Goal: Information Seeking & Learning: Check status

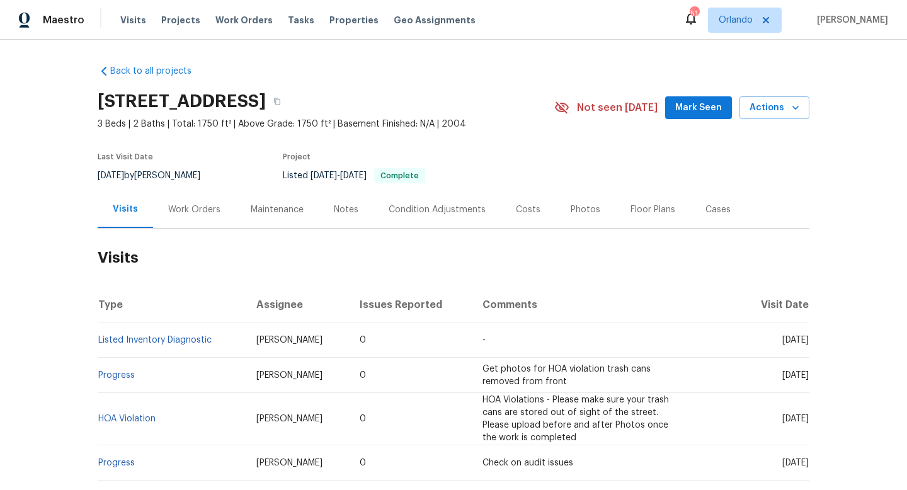
click at [207, 195] on div "Work Orders" at bounding box center [194, 209] width 83 height 37
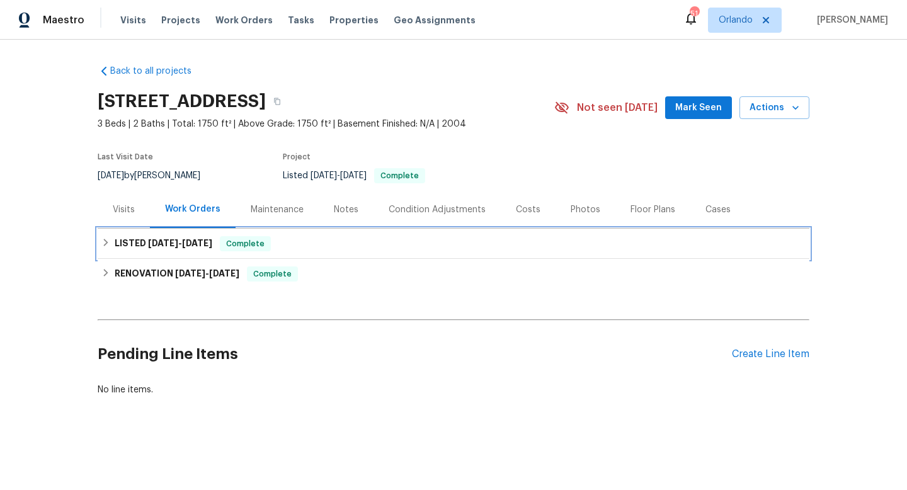
click at [187, 239] on span "[DATE]" at bounding box center [197, 243] width 30 height 9
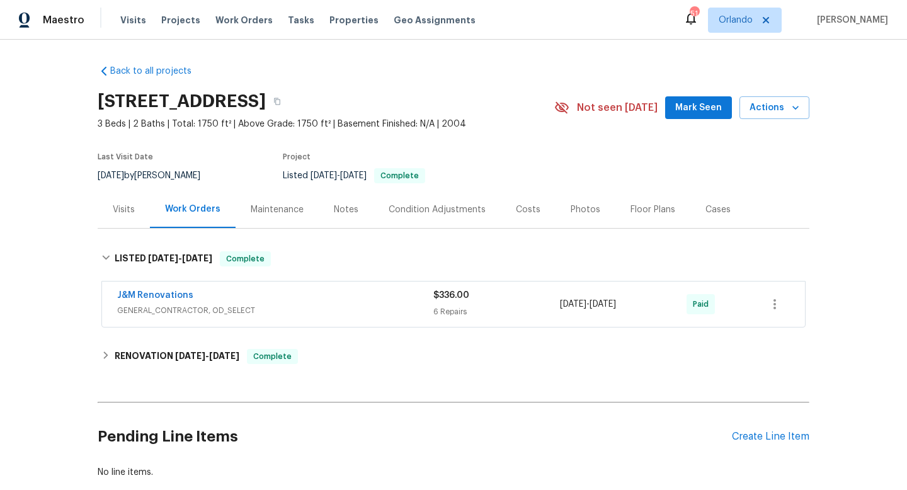
click at [132, 223] on div "Visits" at bounding box center [124, 209] width 52 height 37
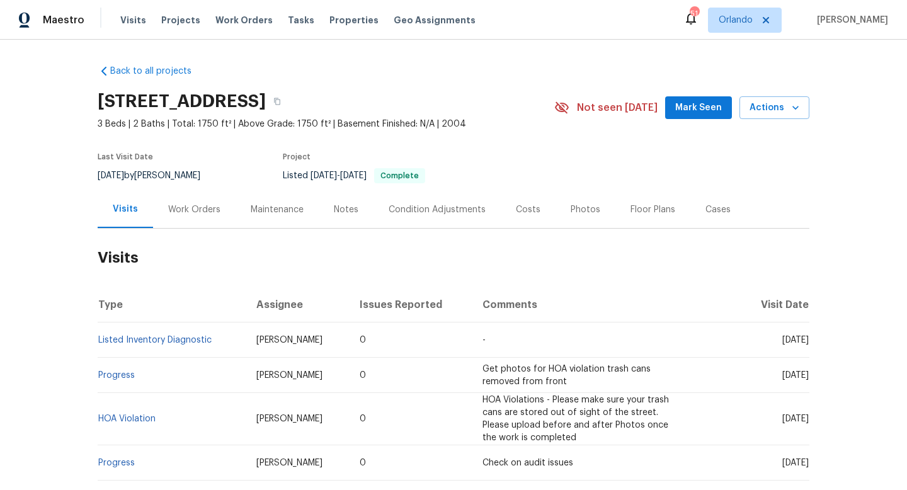
click at [717, 208] on div "Cases" at bounding box center [717, 209] width 25 height 13
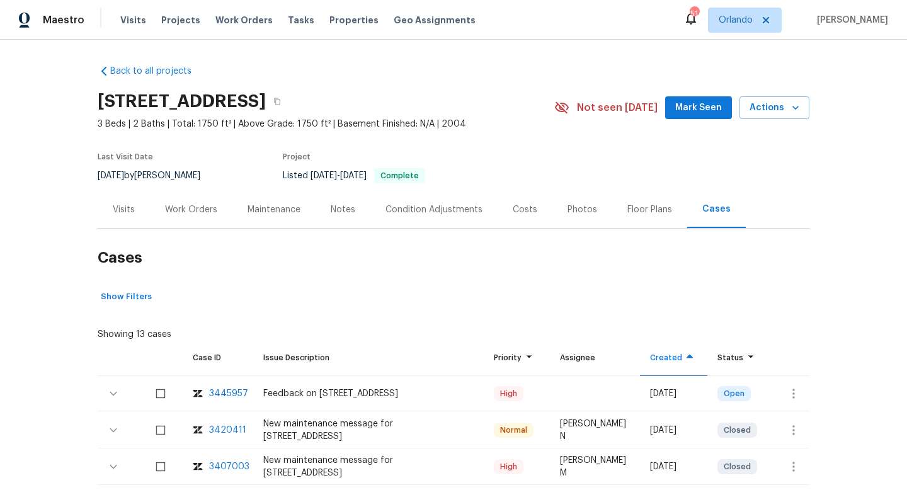
scroll to position [26, 0]
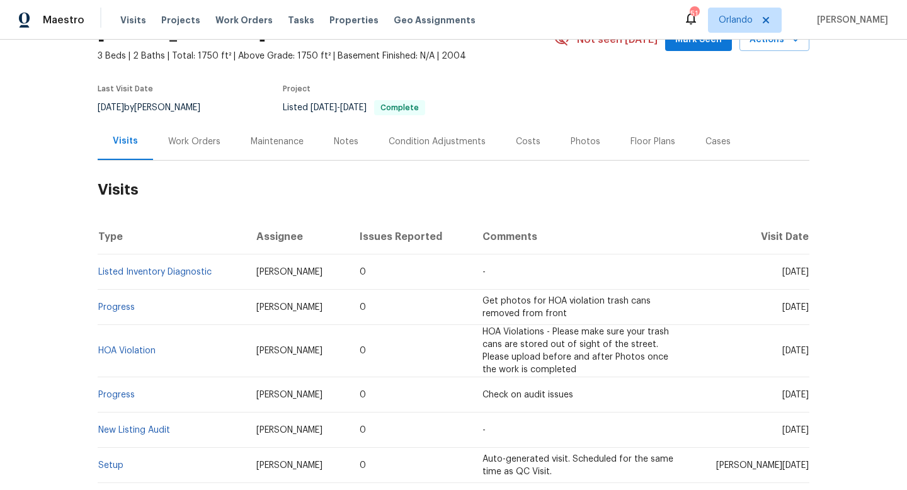
scroll to position [89, 0]
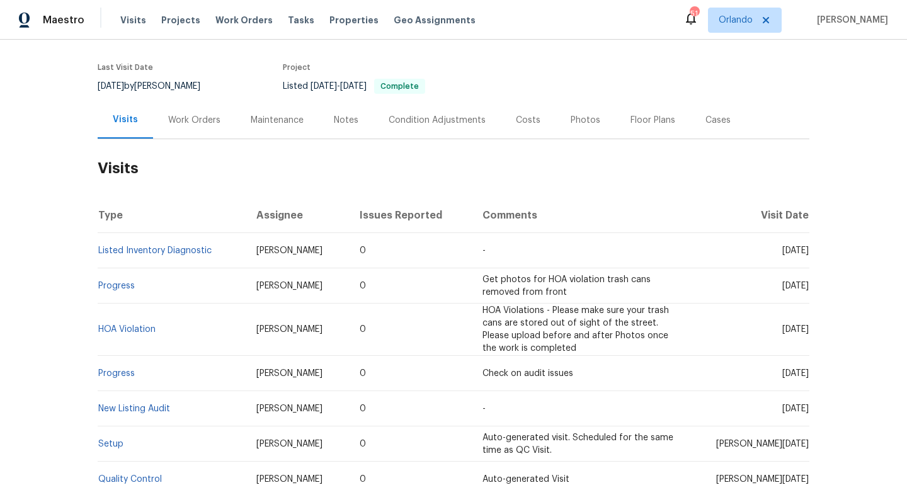
click at [714, 117] on div "Cases" at bounding box center [717, 120] width 25 height 13
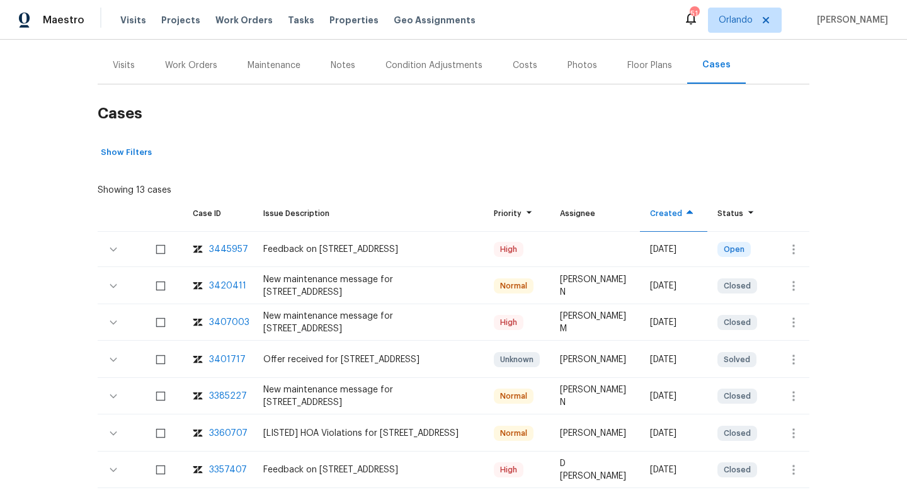
scroll to position [179, 0]
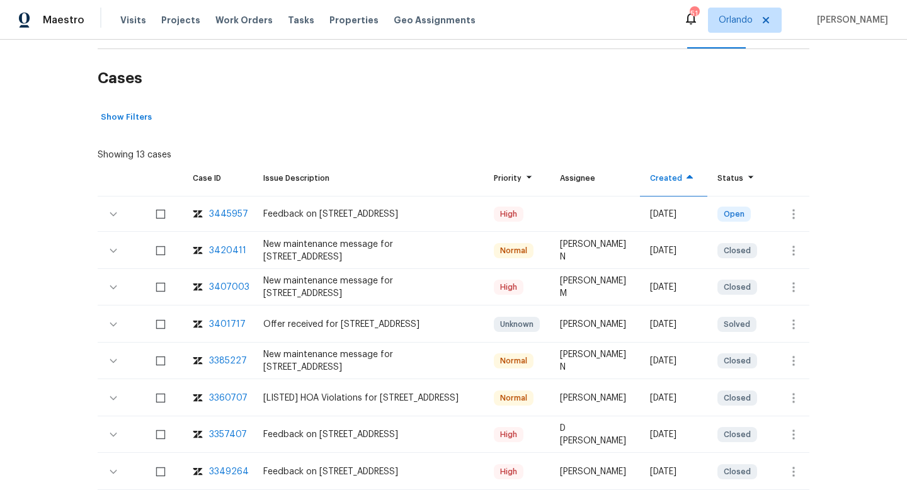
click at [232, 292] on div "3407003" at bounding box center [229, 287] width 40 height 13
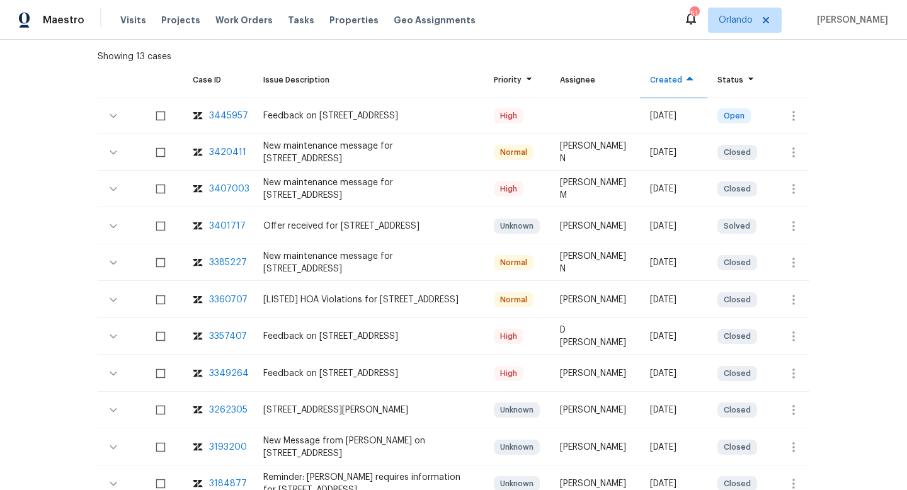
scroll to position [282, 0]
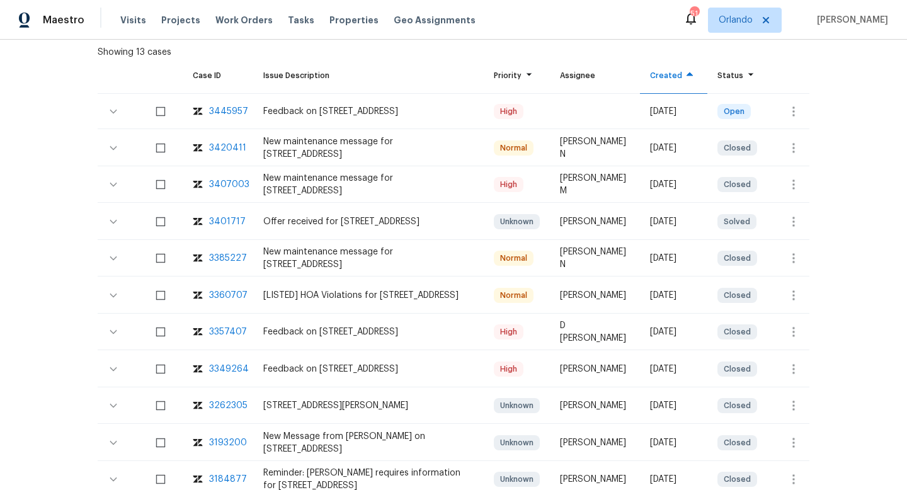
click at [214, 333] on div "3357407" at bounding box center [228, 332] width 38 height 13
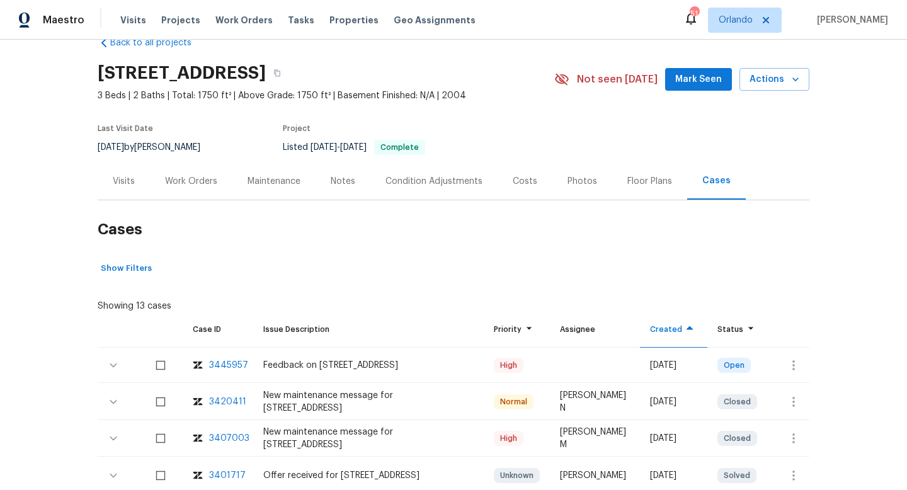
scroll to position [0, 0]
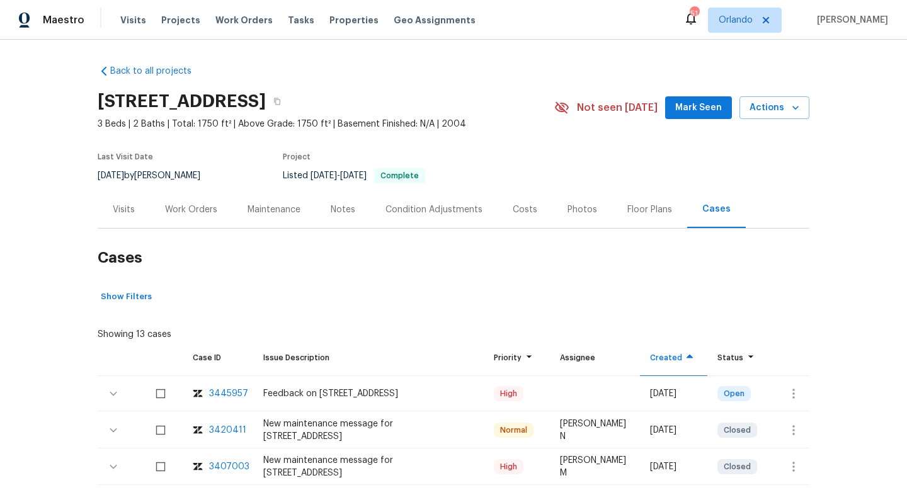
click at [156, 168] on div "[DATE] by [PERSON_NAME]" at bounding box center [157, 175] width 118 height 15
copy div "[DATE] by [PERSON_NAME]"
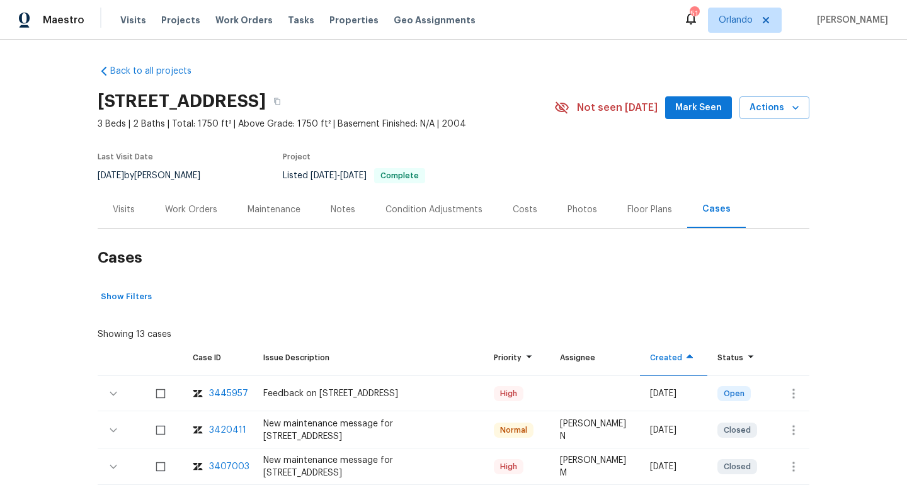
click at [202, 201] on div "Work Orders" at bounding box center [191, 209] width 83 height 37
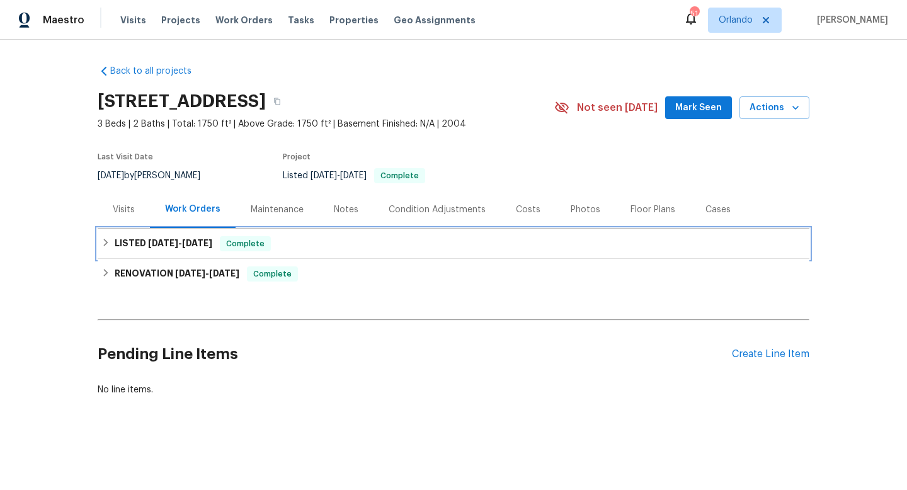
click at [202, 238] on h6 "LISTED [DATE] - [DATE]" at bounding box center [164, 243] width 98 height 15
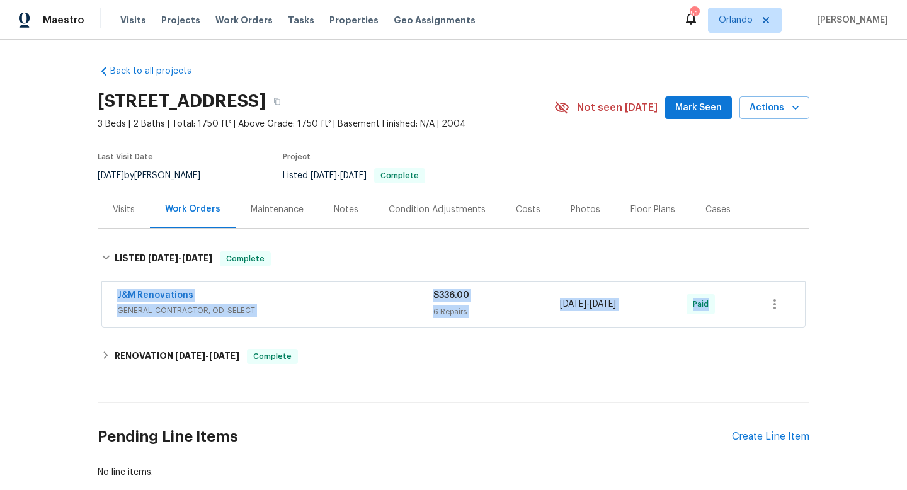
drag, startPoint x: 107, startPoint y: 298, endPoint x: 751, endPoint y: 331, distance: 645.1
click at [751, 331] on div "Back to all projects [STREET_ADDRESS] 3 Beds | 2 Baths | Total: 1750 ft² | Abov…" at bounding box center [454, 272] width 712 height 434
copy div "J&M Renovations GENERAL_CONTRACTOR, OD_SELECT $336.00 6 Repairs [DATE] - [DATE]…"
click at [339, 304] on span "GENERAL_CONTRACTOR, OD_SELECT" at bounding box center [275, 310] width 316 height 13
